Goal: Task Accomplishment & Management: Use online tool/utility

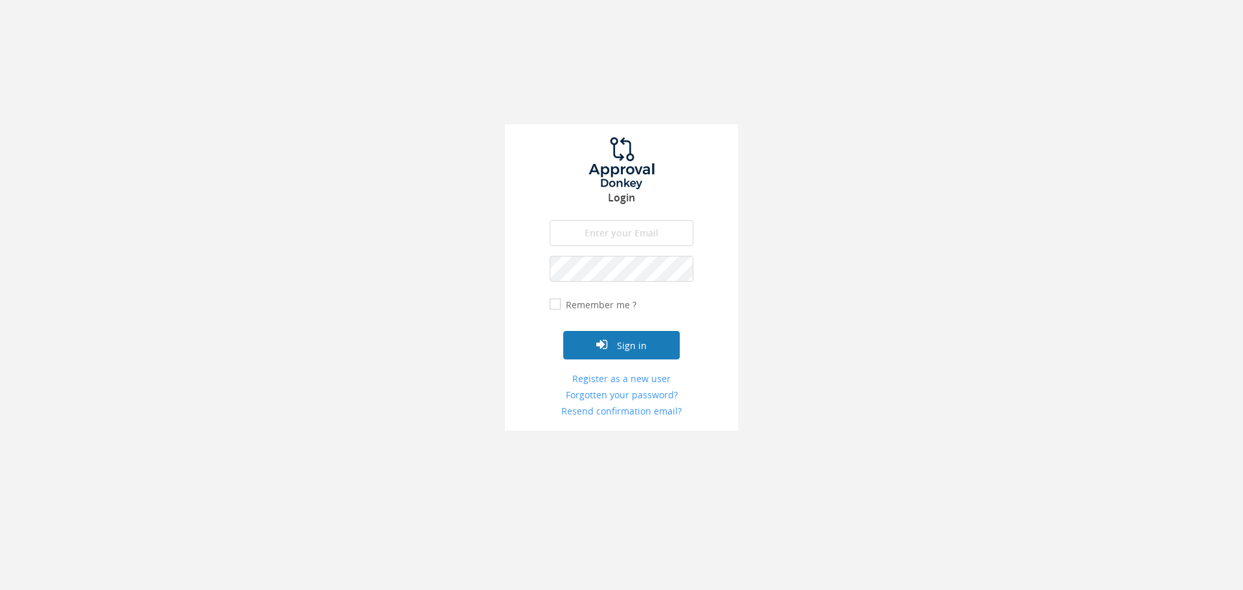
type input "[EMAIL_ADDRESS][DOMAIN_NAME]"
click at [653, 351] on button "Sign in" at bounding box center [621, 345] width 117 height 28
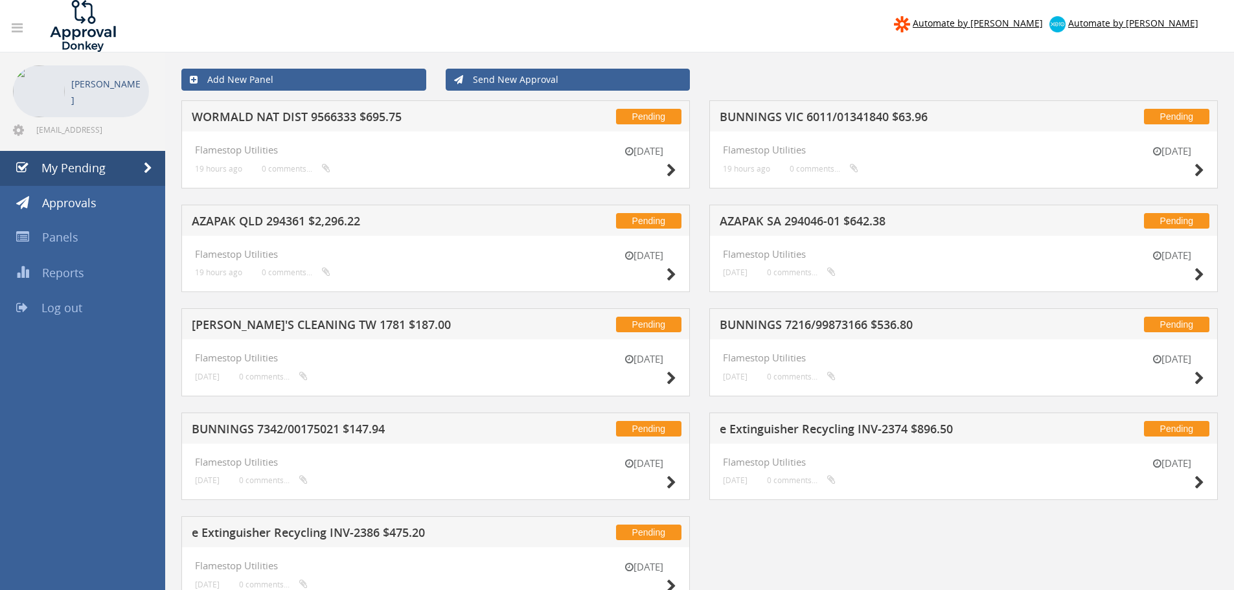
click at [664, 164] on div "[DATE]" at bounding box center [643, 162] width 65 height 37
click at [1197, 167] on icon at bounding box center [1199, 171] width 10 height 14
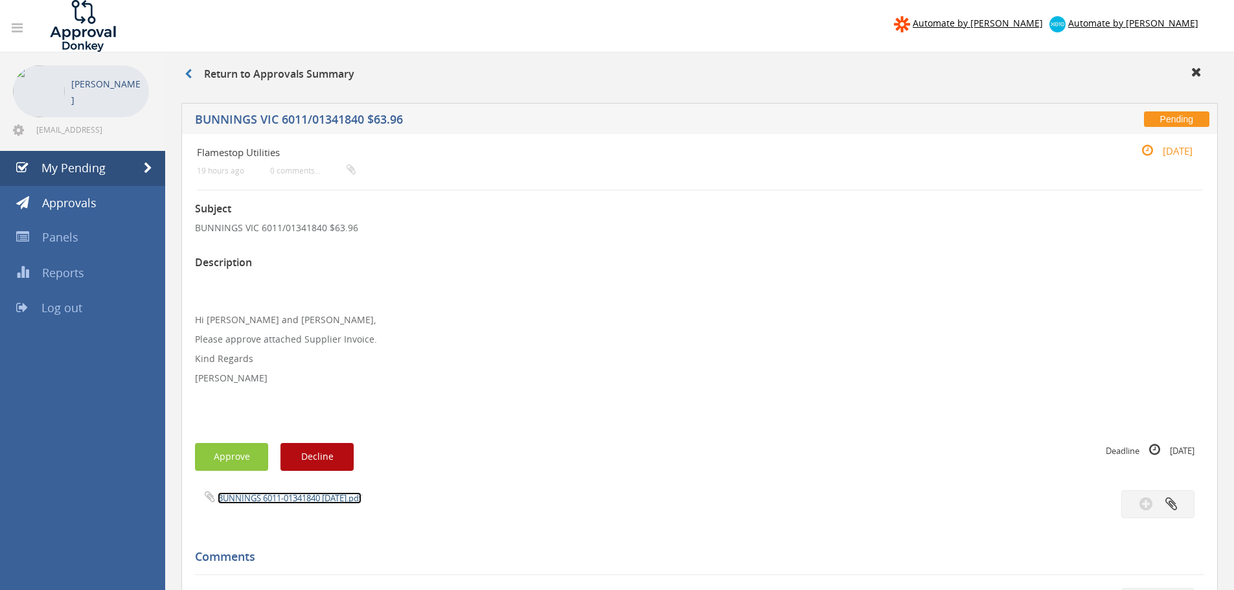
click at [259, 495] on link "BUNNINGS 6011-01341840 [DATE].pdf" at bounding box center [290, 498] width 144 height 12
click at [238, 451] on button "Approve" at bounding box center [231, 457] width 73 height 28
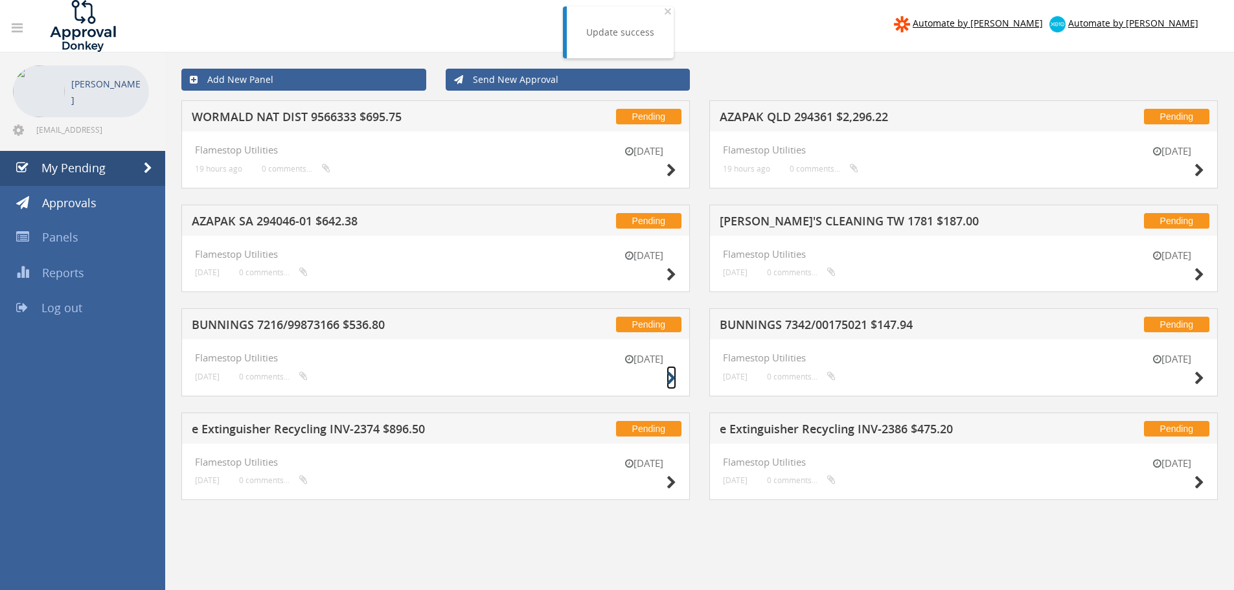
click at [671, 376] on icon at bounding box center [671, 379] width 10 height 14
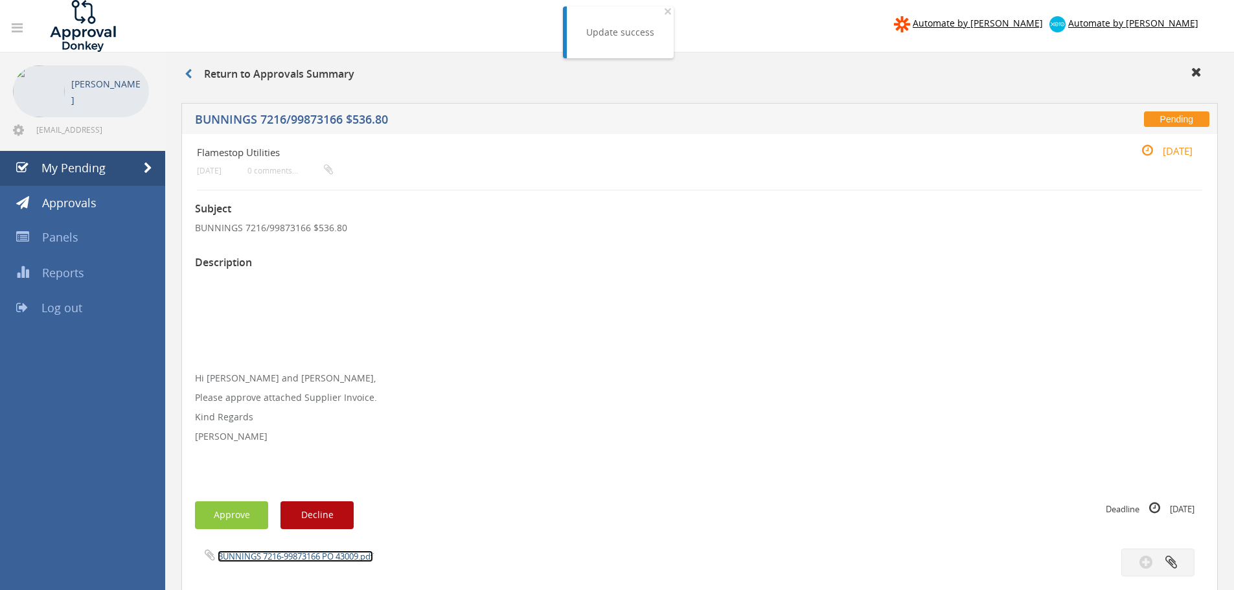
click at [279, 555] on link "BUNNINGS 7216-99873166 PO 43009.pdf" at bounding box center [295, 556] width 155 height 12
click at [227, 511] on button "Approve" at bounding box center [231, 515] width 73 height 28
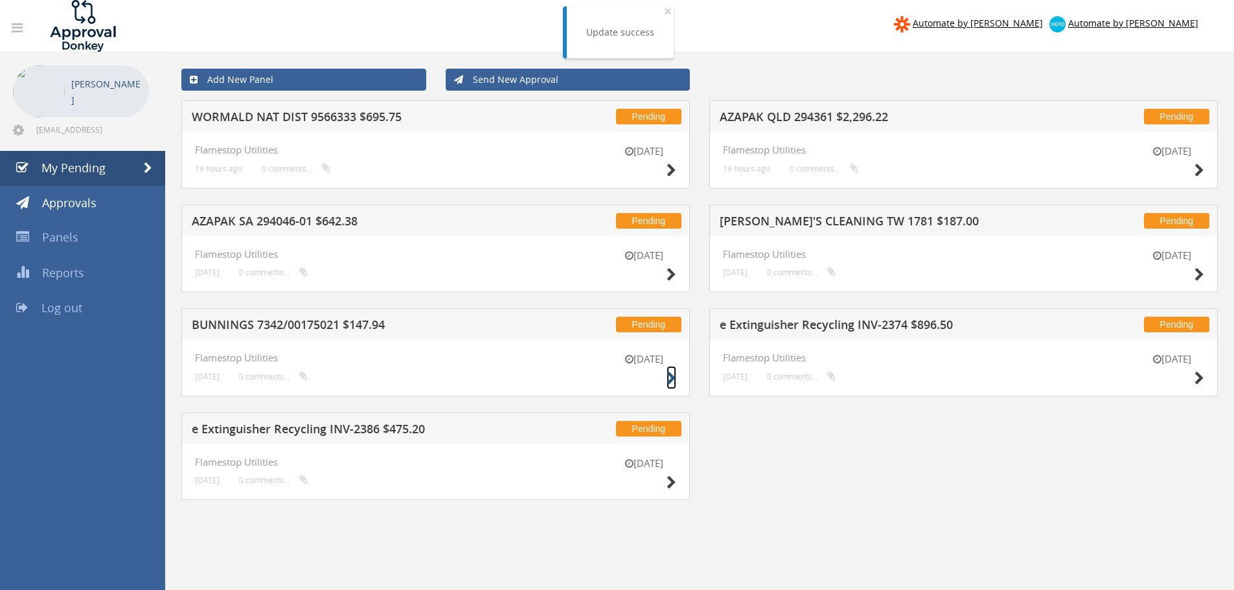
click at [671, 379] on icon at bounding box center [671, 379] width 10 height 14
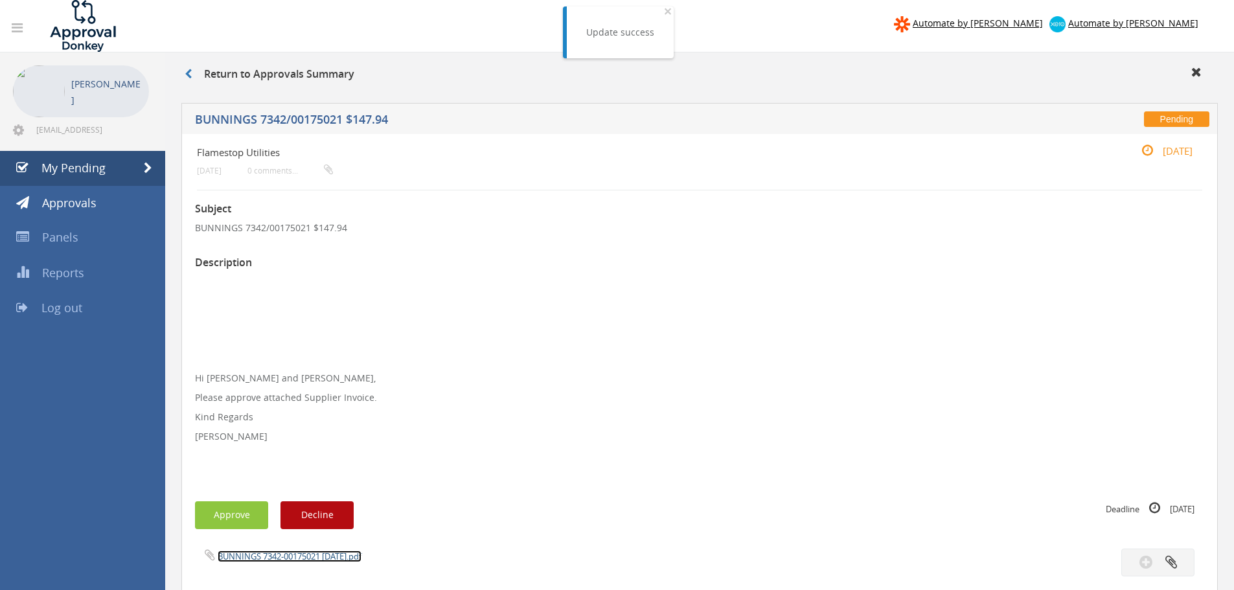
click at [267, 556] on link "BUNNINGS 7342-00175021 [DATE].pdf" at bounding box center [290, 556] width 144 height 12
click at [234, 508] on button "Approve" at bounding box center [231, 515] width 73 height 28
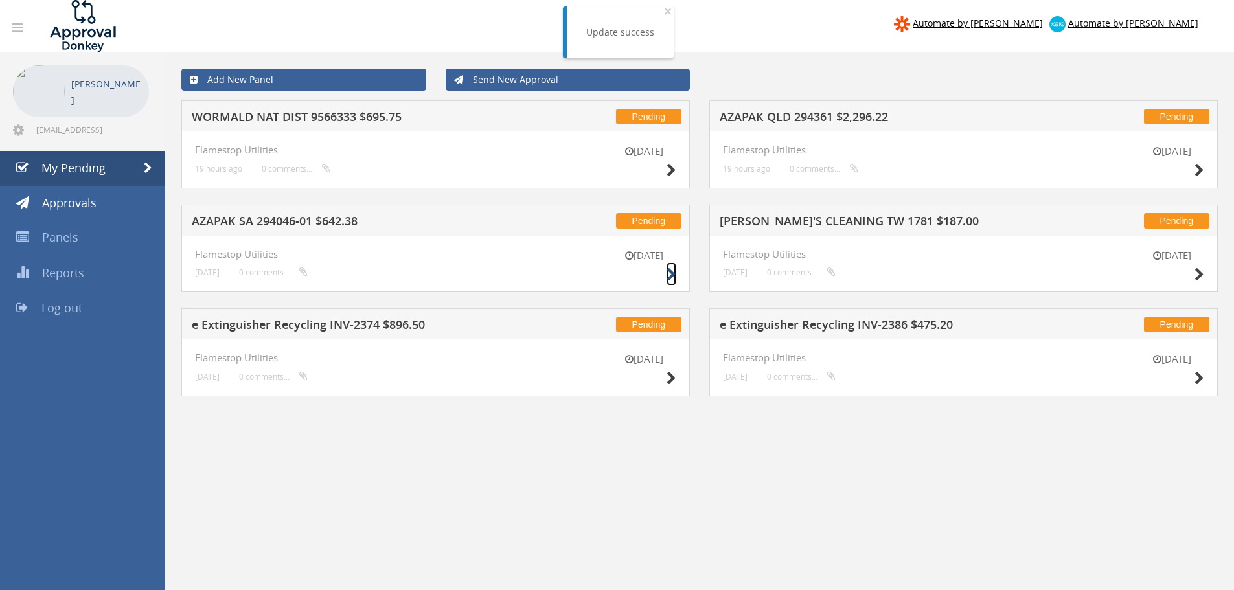
click at [673, 275] on icon at bounding box center [671, 275] width 10 height 14
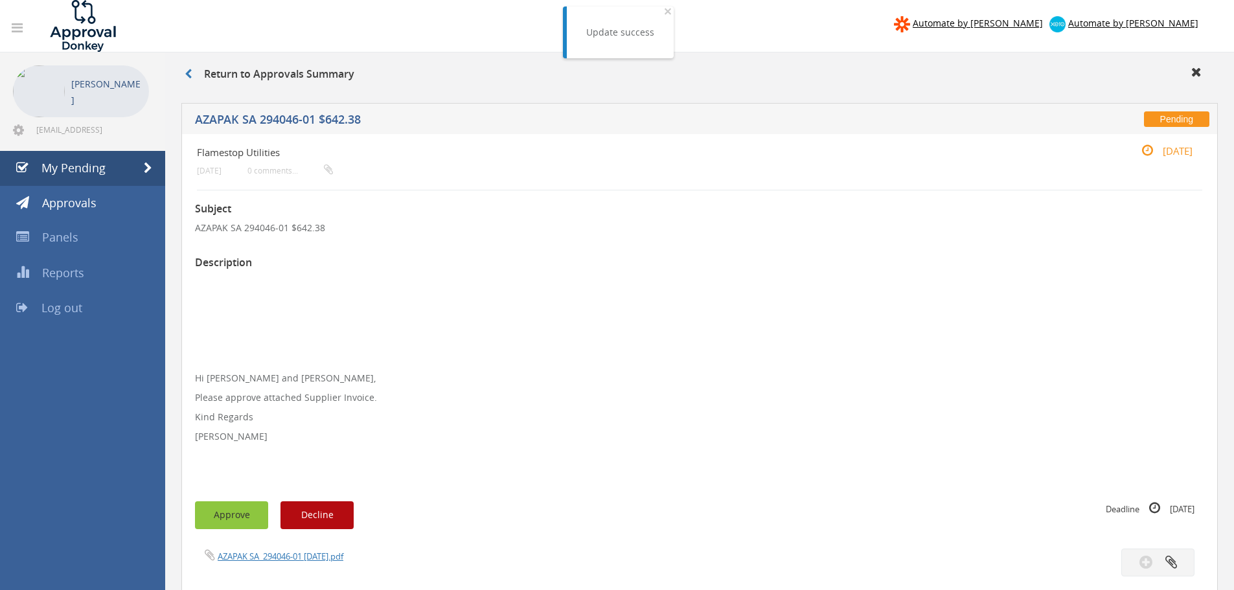
click at [226, 518] on button "Approve" at bounding box center [231, 515] width 73 height 28
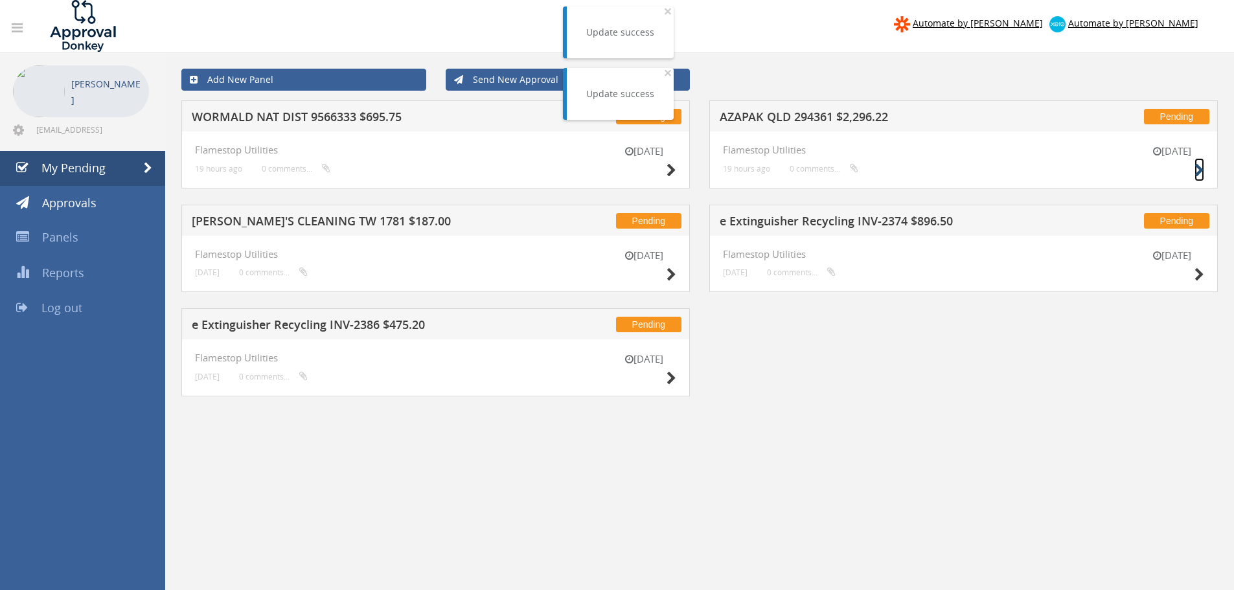
click at [1198, 167] on icon at bounding box center [1199, 171] width 10 height 14
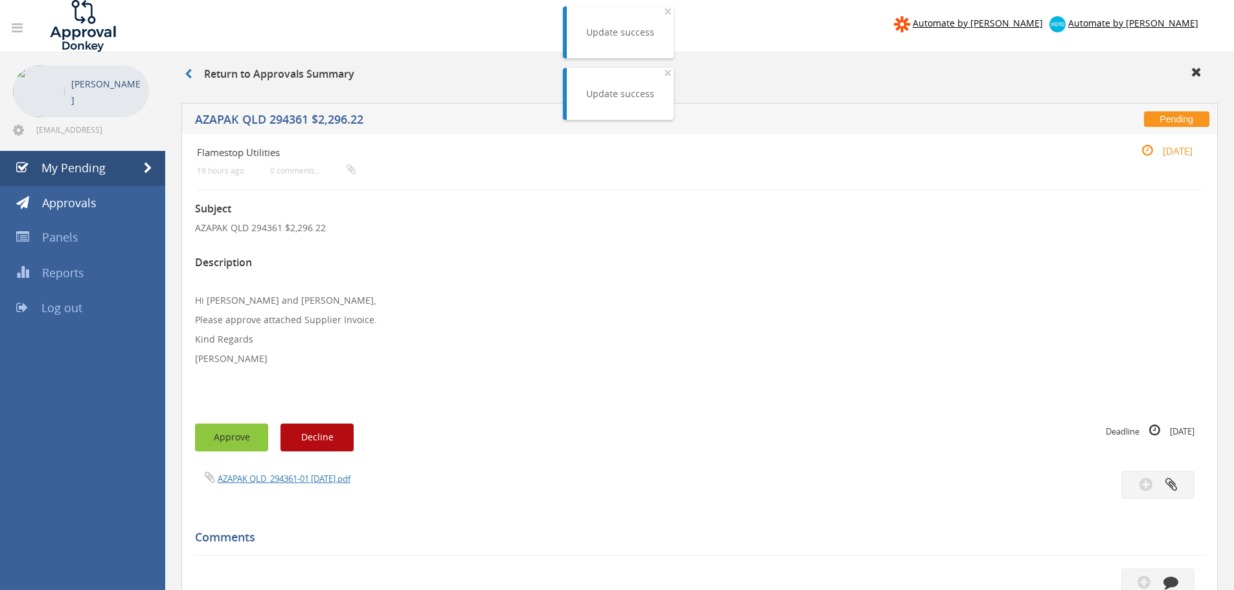
click at [218, 440] on button "Approve" at bounding box center [231, 438] width 73 height 28
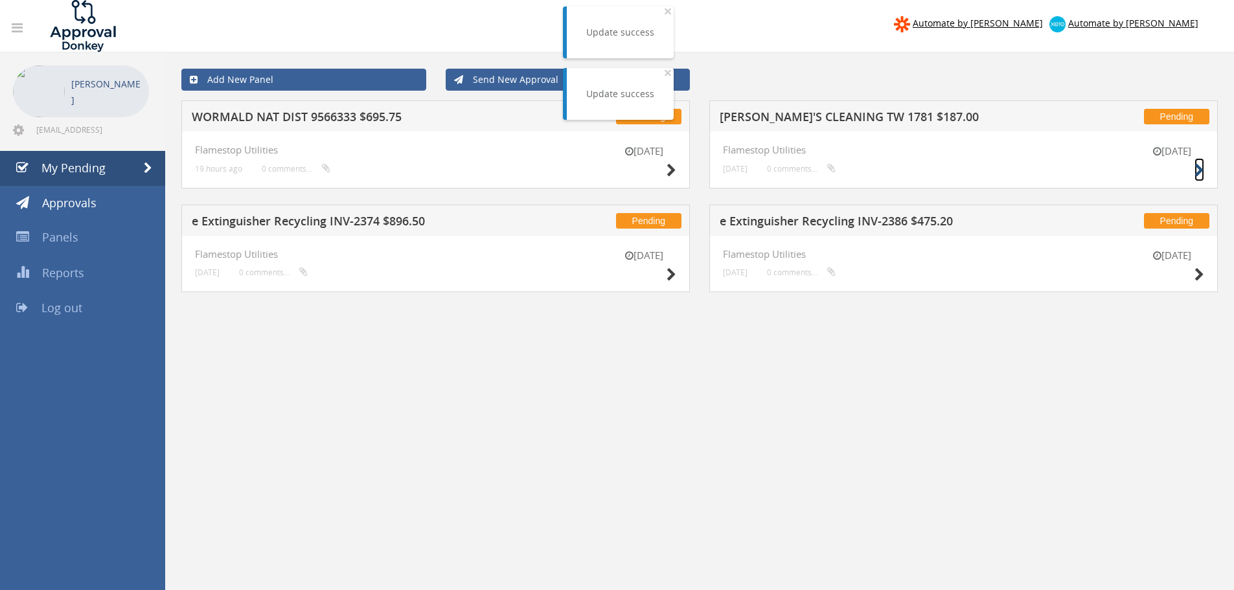
click at [1196, 171] on icon at bounding box center [1199, 171] width 10 height 14
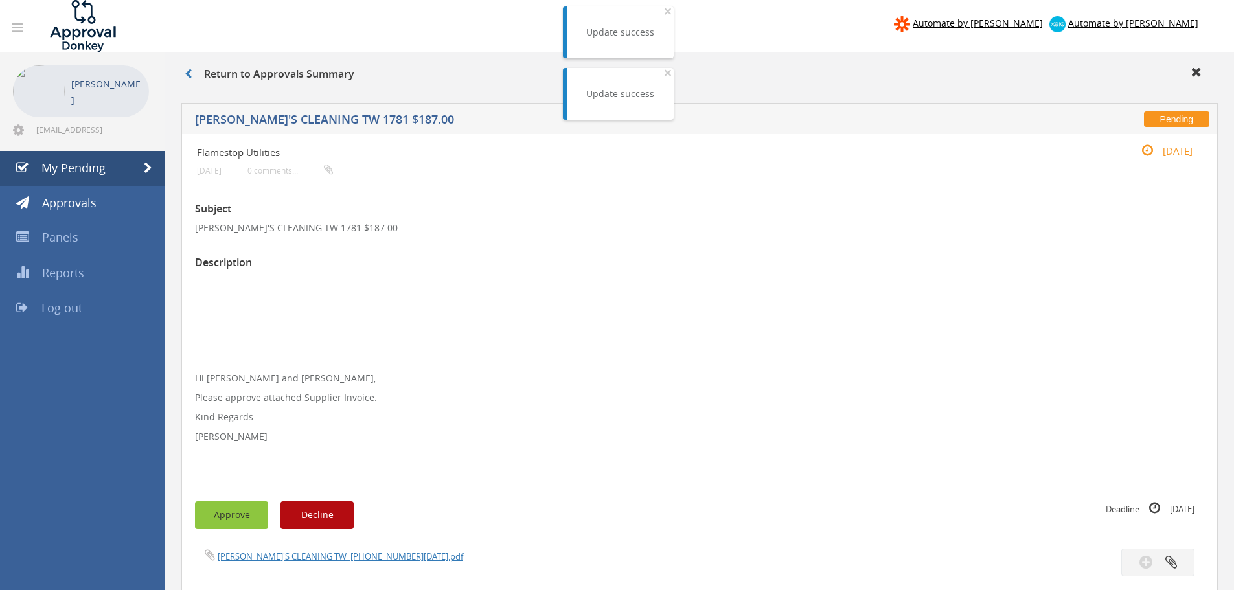
click at [242, 518] on button "Approve" at bounding box center [231, 515] width 73 height 28
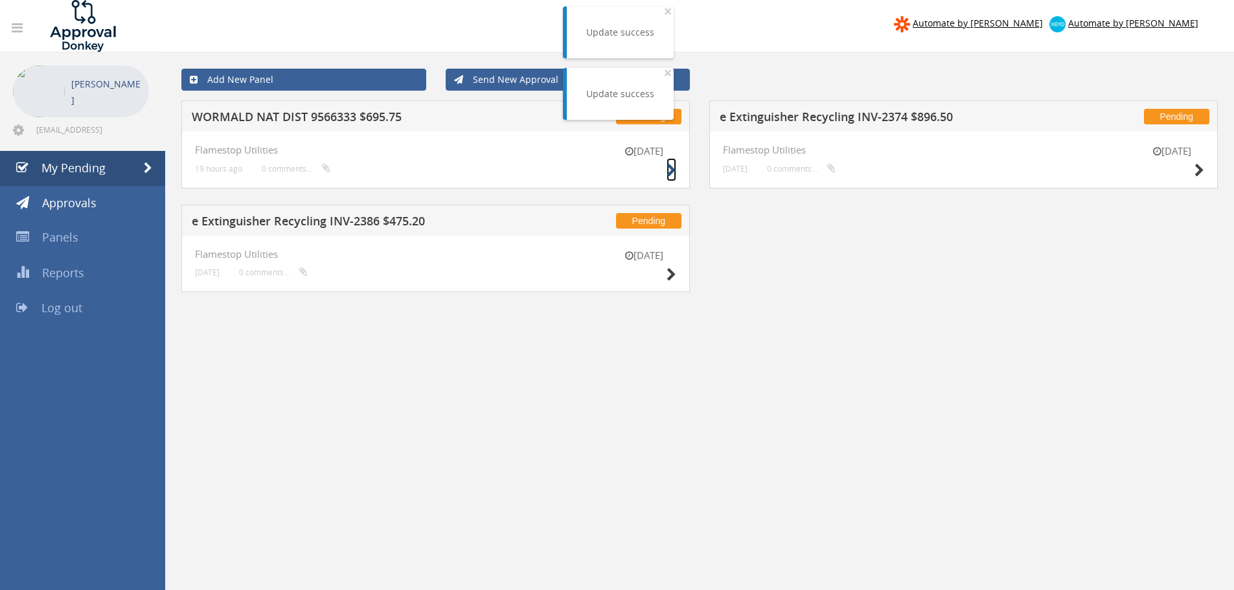
click at [668, 170] on icon at bounding box center [671, 171] width 10 height 14
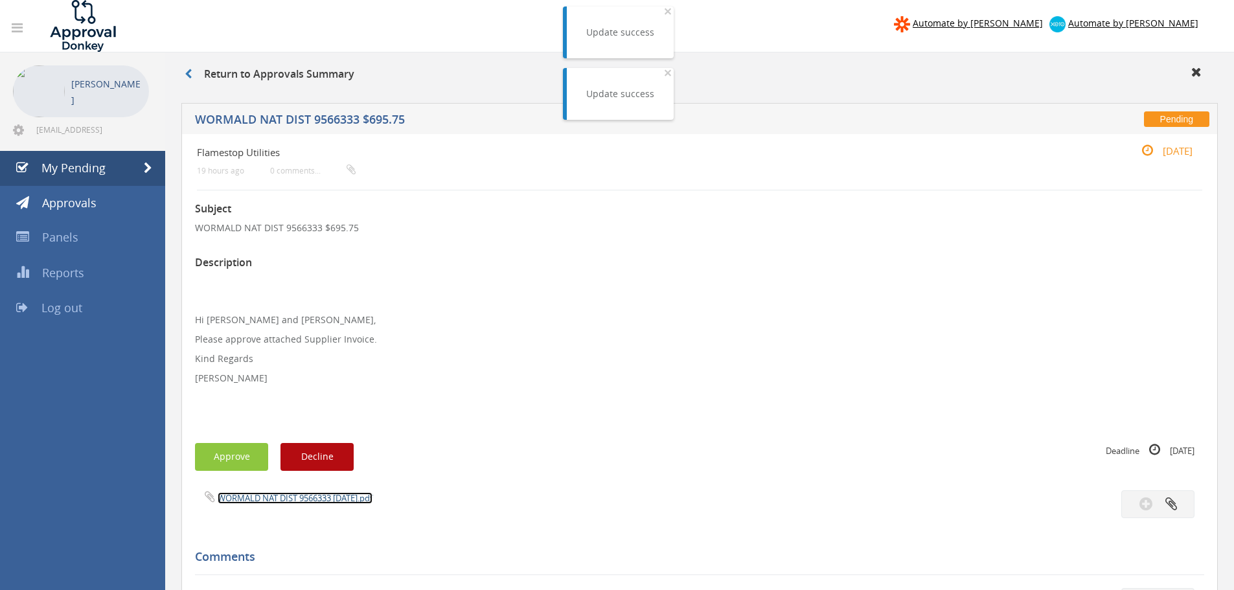
click at [270, 499] on link "WORMALD NAT DIST 9566333 [DATE].pdf" at bounding box center [295, 498] width 155 height 12
click at [228, 451] on button "Approve" at bounding box center [231, 457] width 73 height 28
